Goal: Information Seeking & Learning: Check status

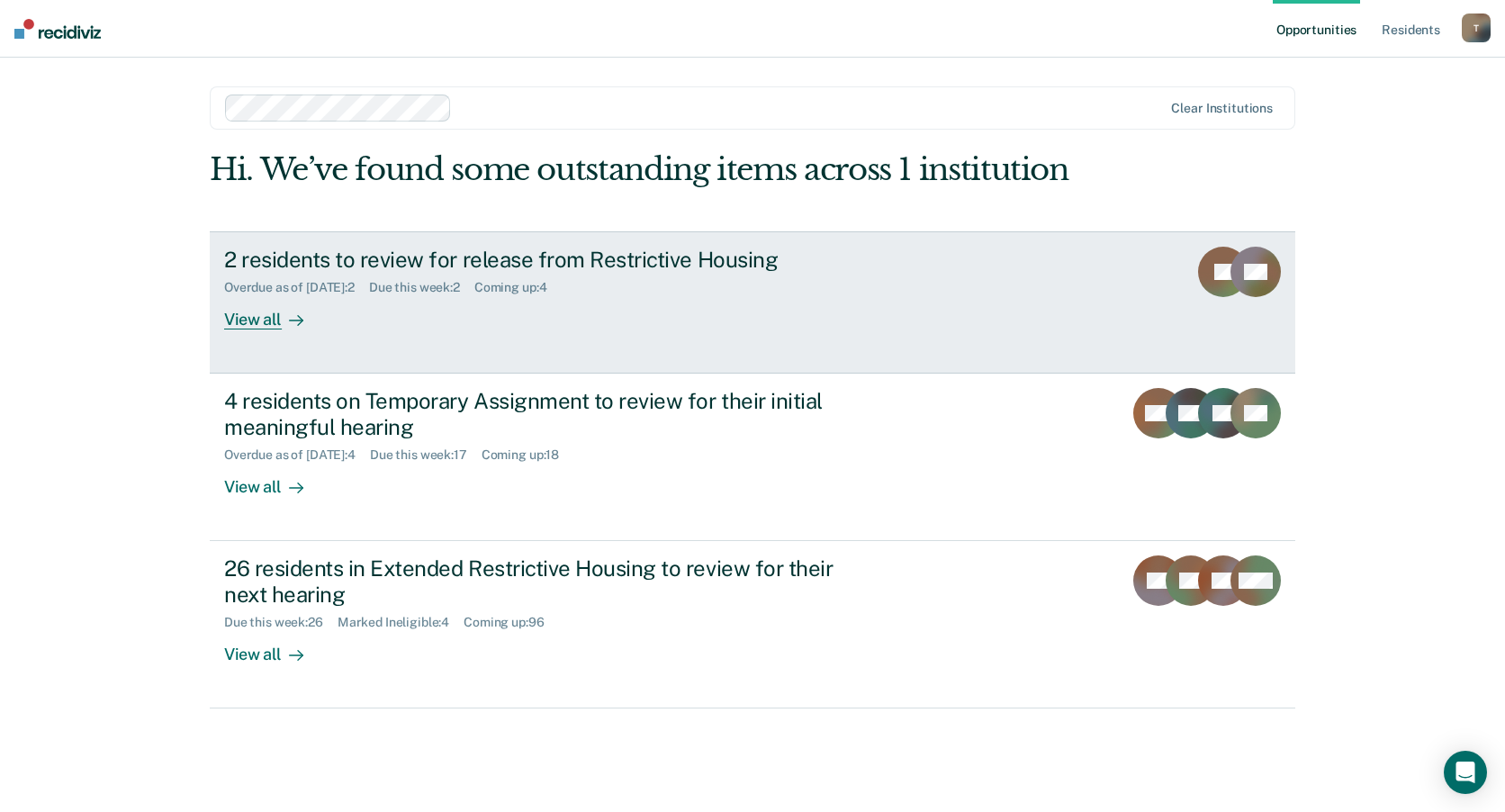
click at [441, 259] on div "2 residents to review for release from Restrictive Housing" at bounding box center [539, 260] width 632 height 26
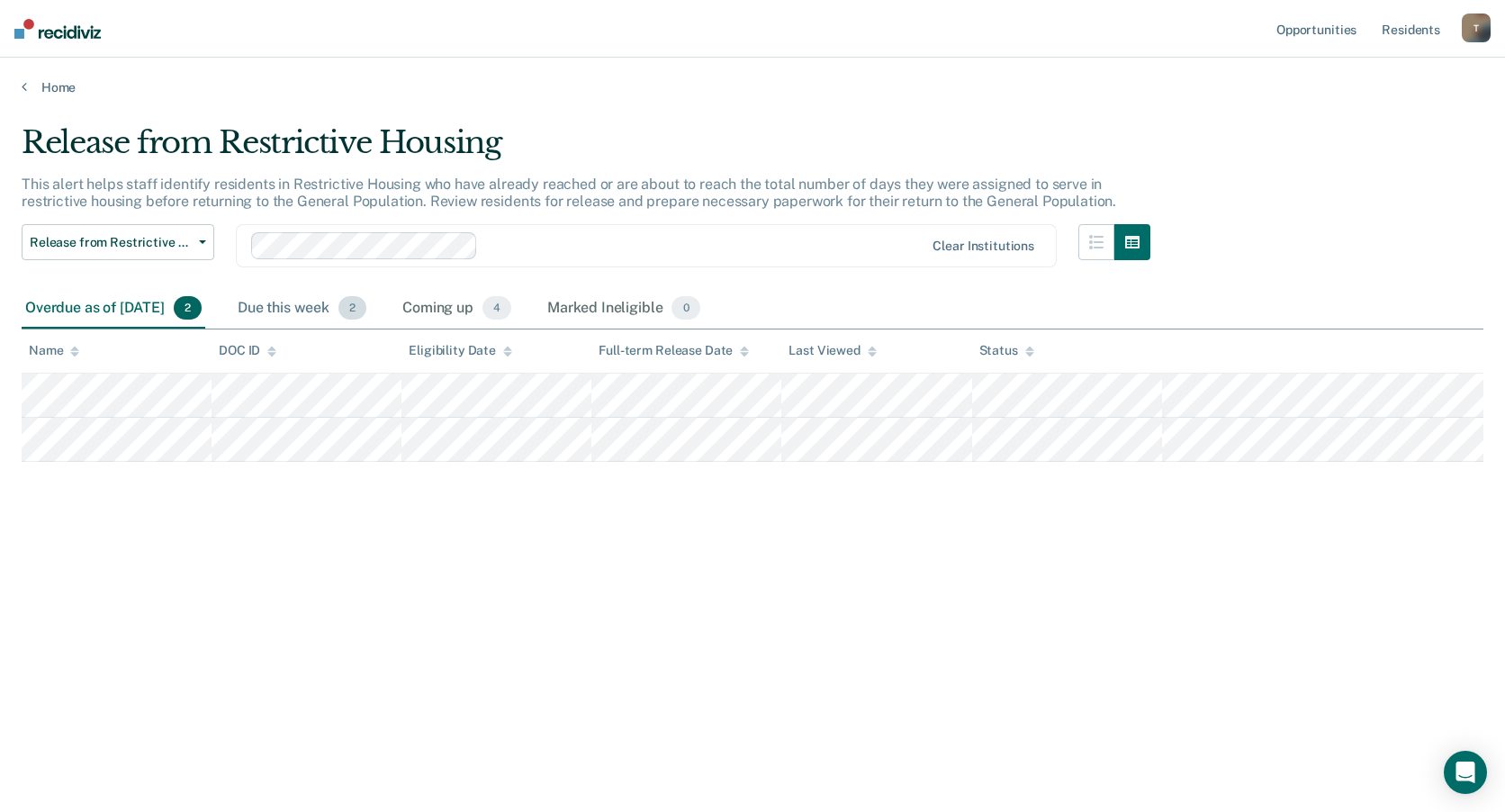
click at [343, 307] on div "Due this week 2" at bounding box center [302, 308] width 136 height 40
click at [495, 304] on div "Coming up 4" at bounding box center [457, 308] width 116 height 40
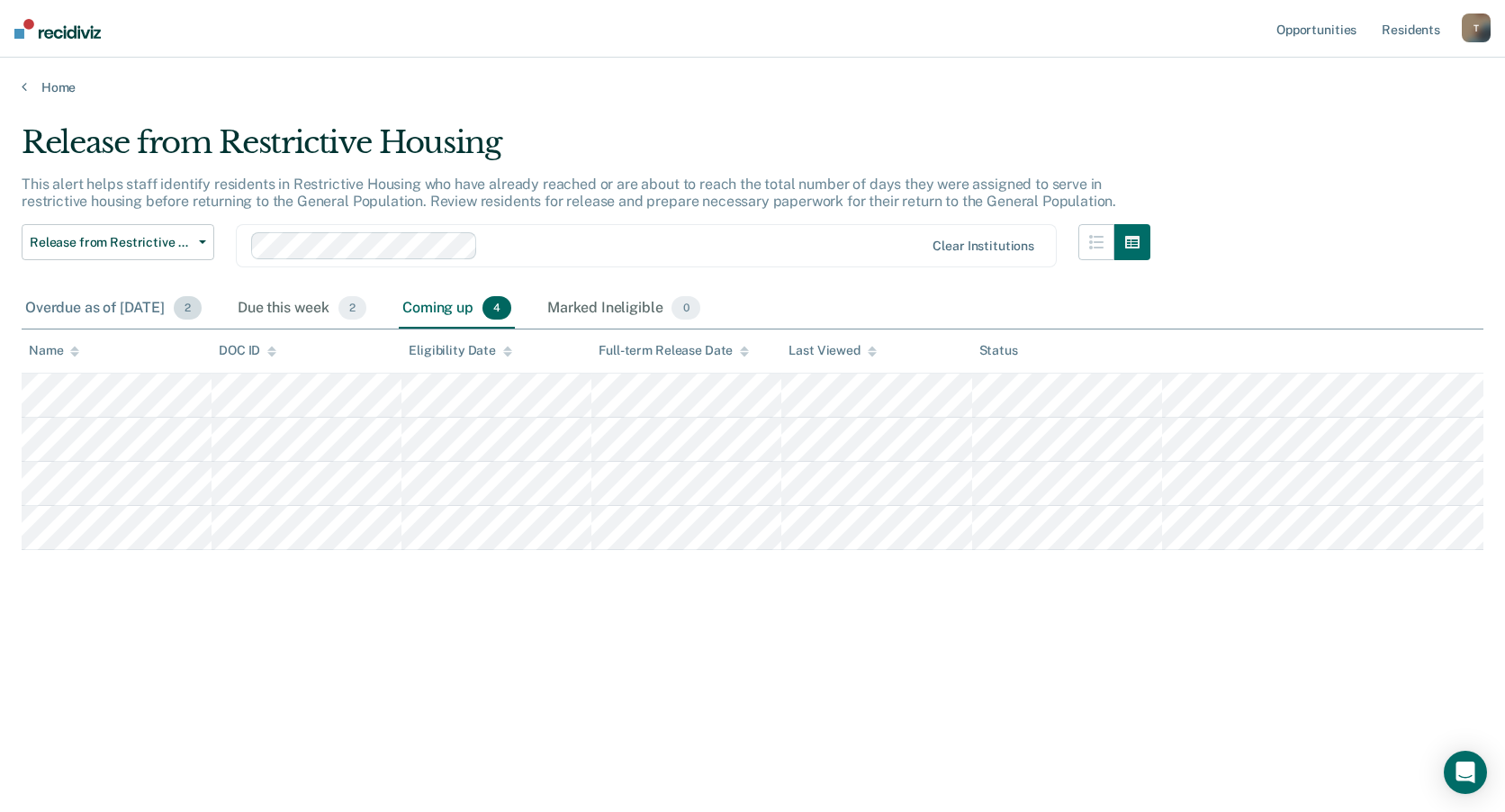
click at [78, 304] on div "Overdue as of [DATE] 2" at bounding box center [113, 308] width 184 height 40
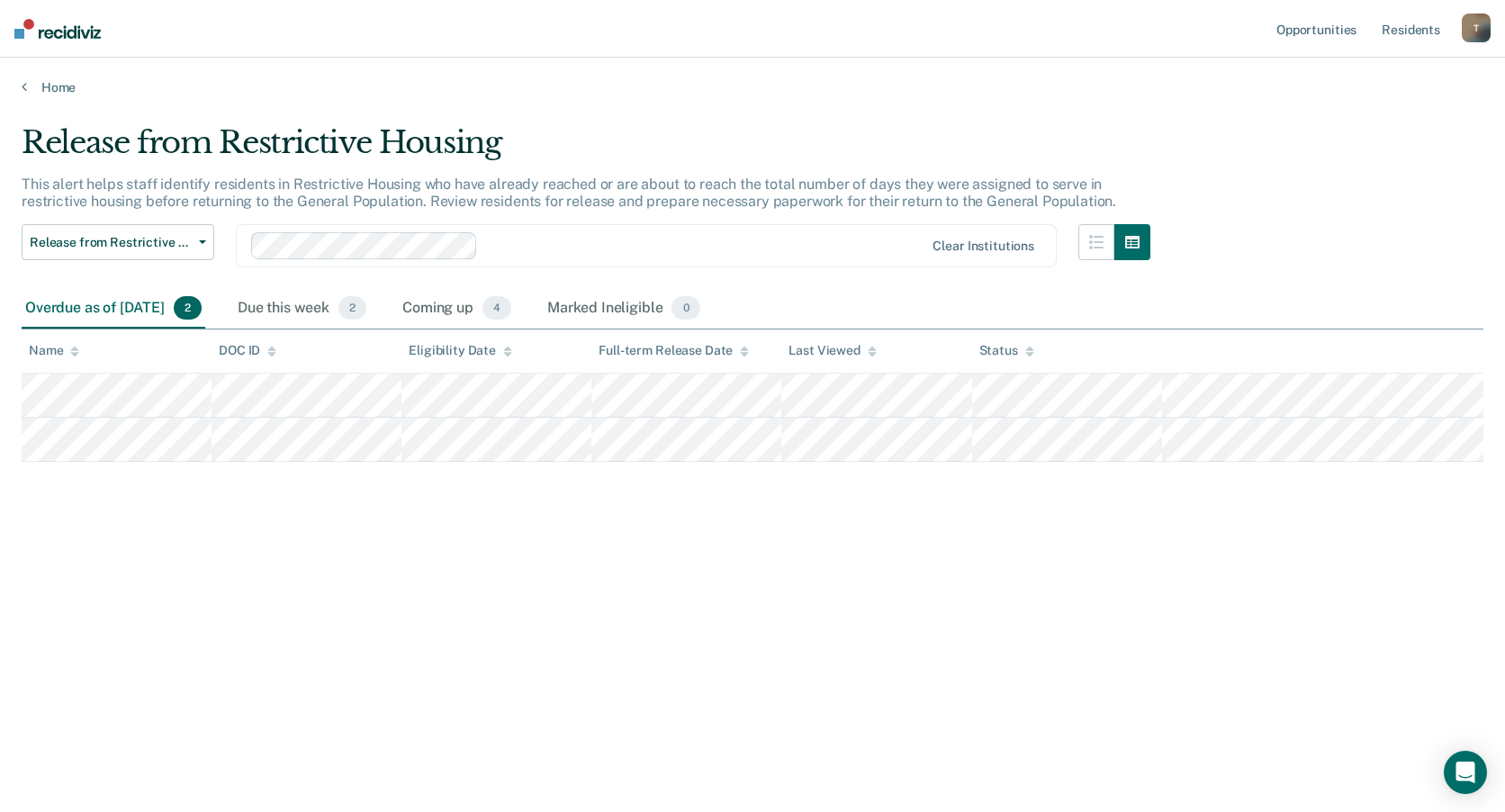
click at [834, 623] on div "Release from Restrictive Housing This alert helps staff identify residents in R…" at bounding box center [752, 400] width 1462 height 552
